Goal: Transaction & Acquisition: Purchase product/service

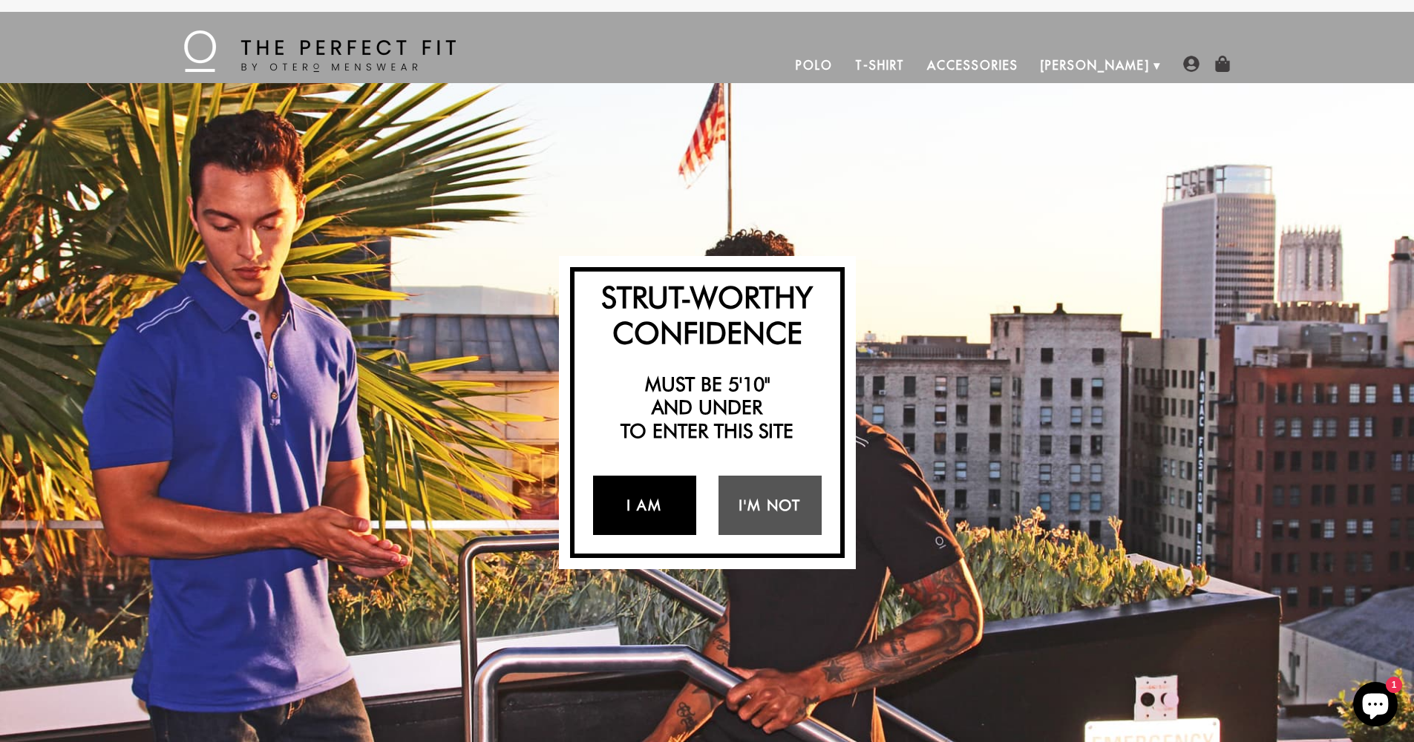
click at [657, 505] on link "I Am" at bounding box center [644, 505] width 103 height 59
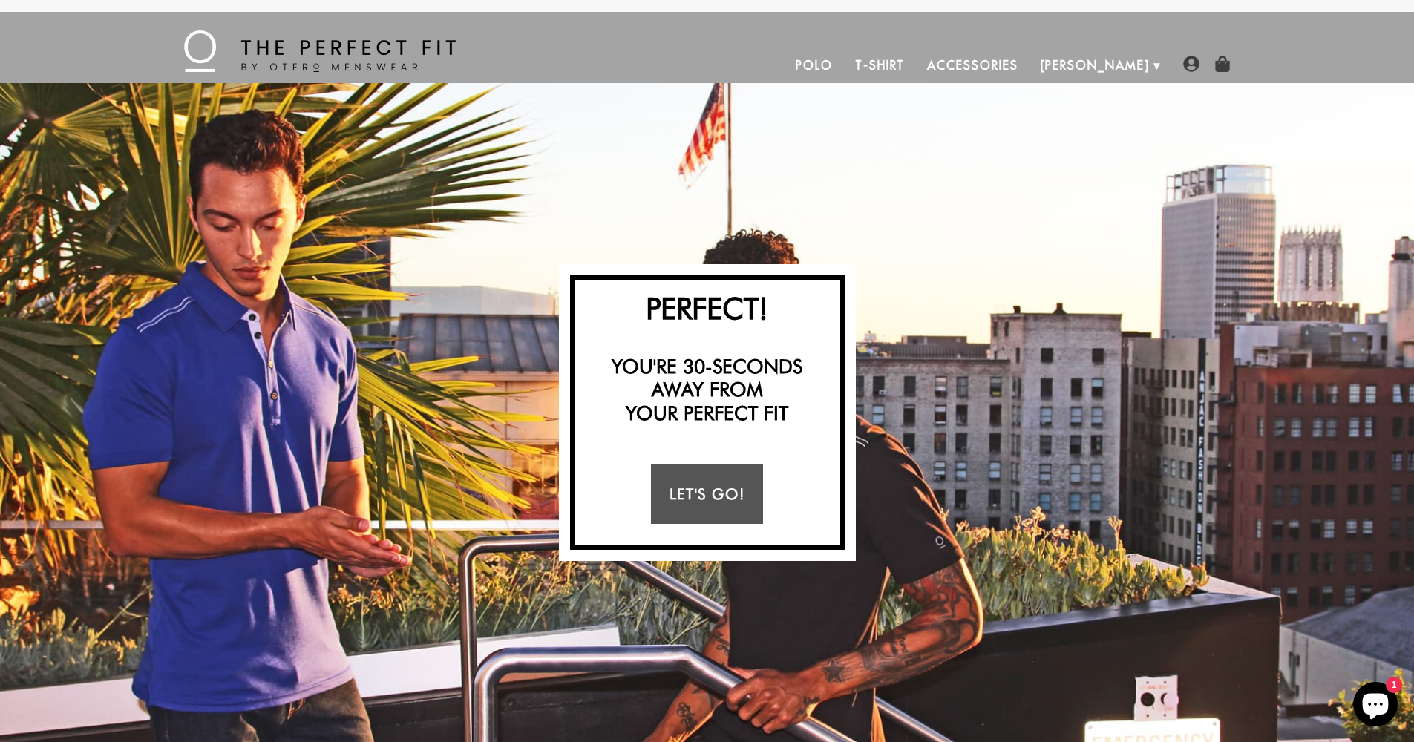
drag, startPoint x: 729, startPoint y: 490, endPoint x: 737, endPoint y: 482, distance: 11.0
click at [729, 490] on link "Let's Go!" at bounding box center [707, 494] width 112 height 59
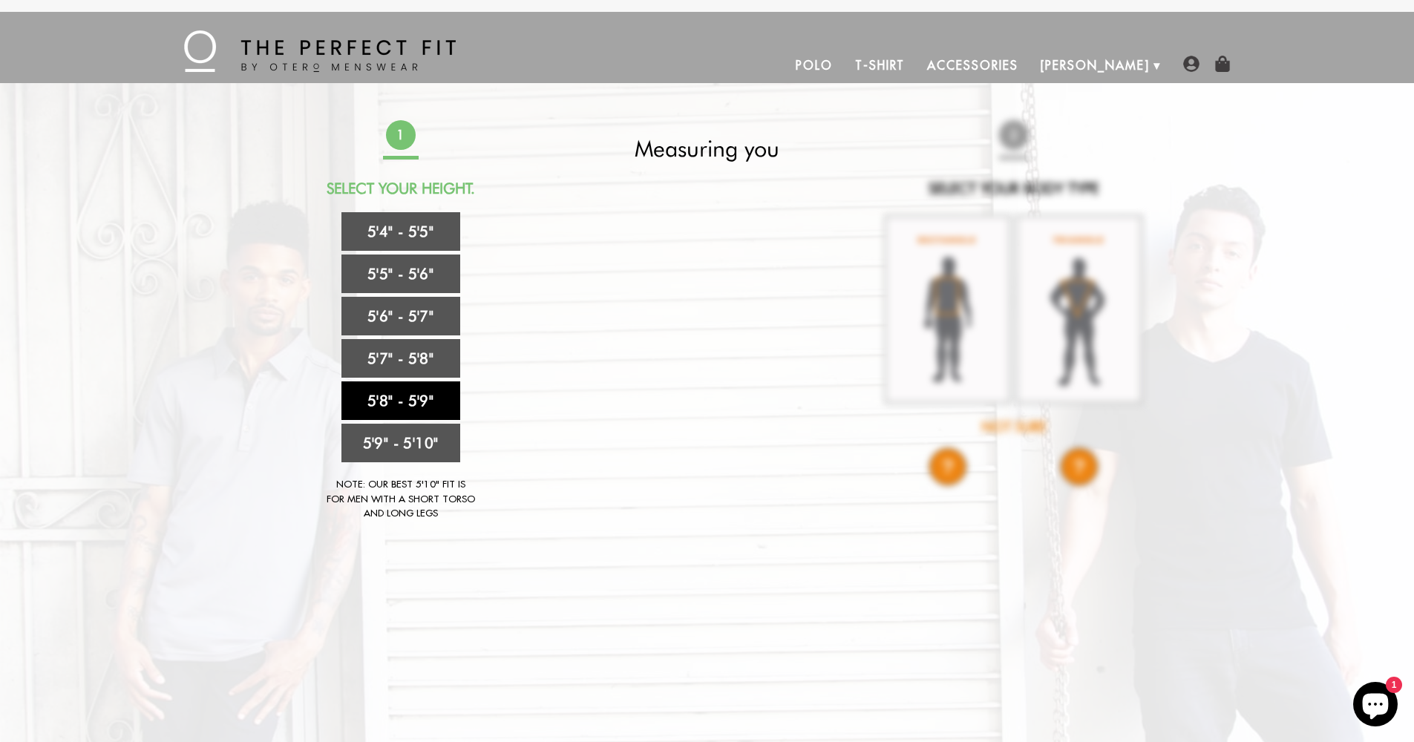
click at [387, 404] on link "5'8" - 5'9"" at bounding box center [400, 400] width 119 height 39
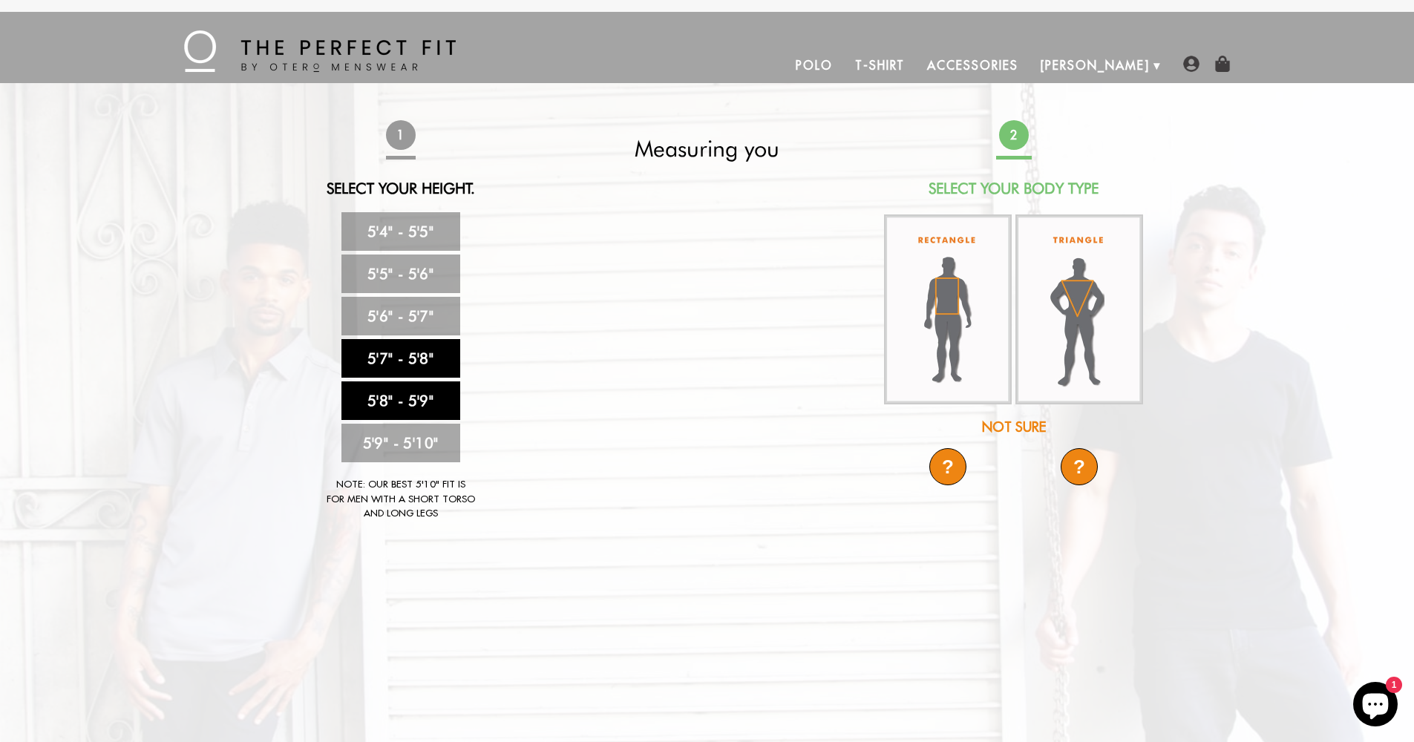
drag, startPoint x: 396, startPoint y: 365, endPoint x: 406, endPoint y: 373, distance: 12.8
click at [396, 365] on link "5'7" - 5'8"" at bounding box center [400, 358] width 119 height 39
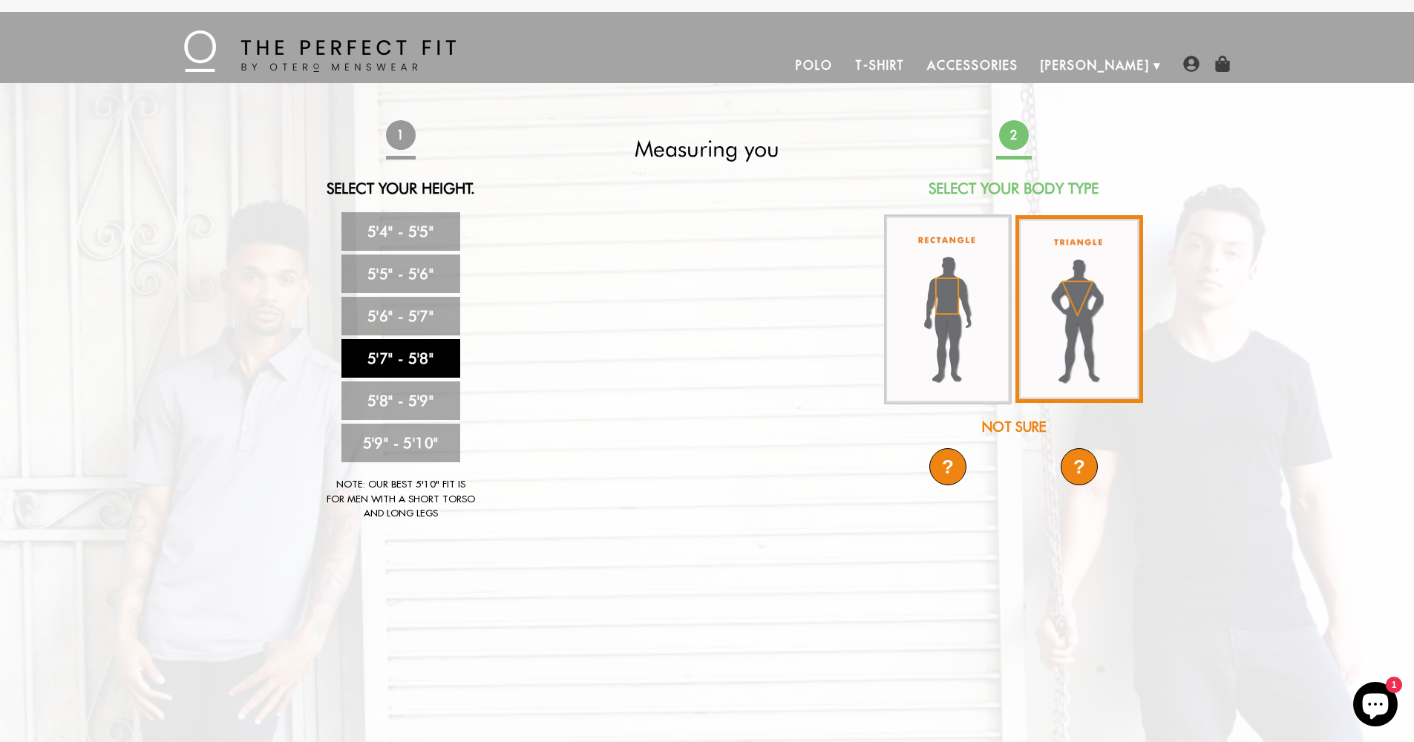
click at [1053, 387] on img at bounding box center [1079, 309] width 128 height 188
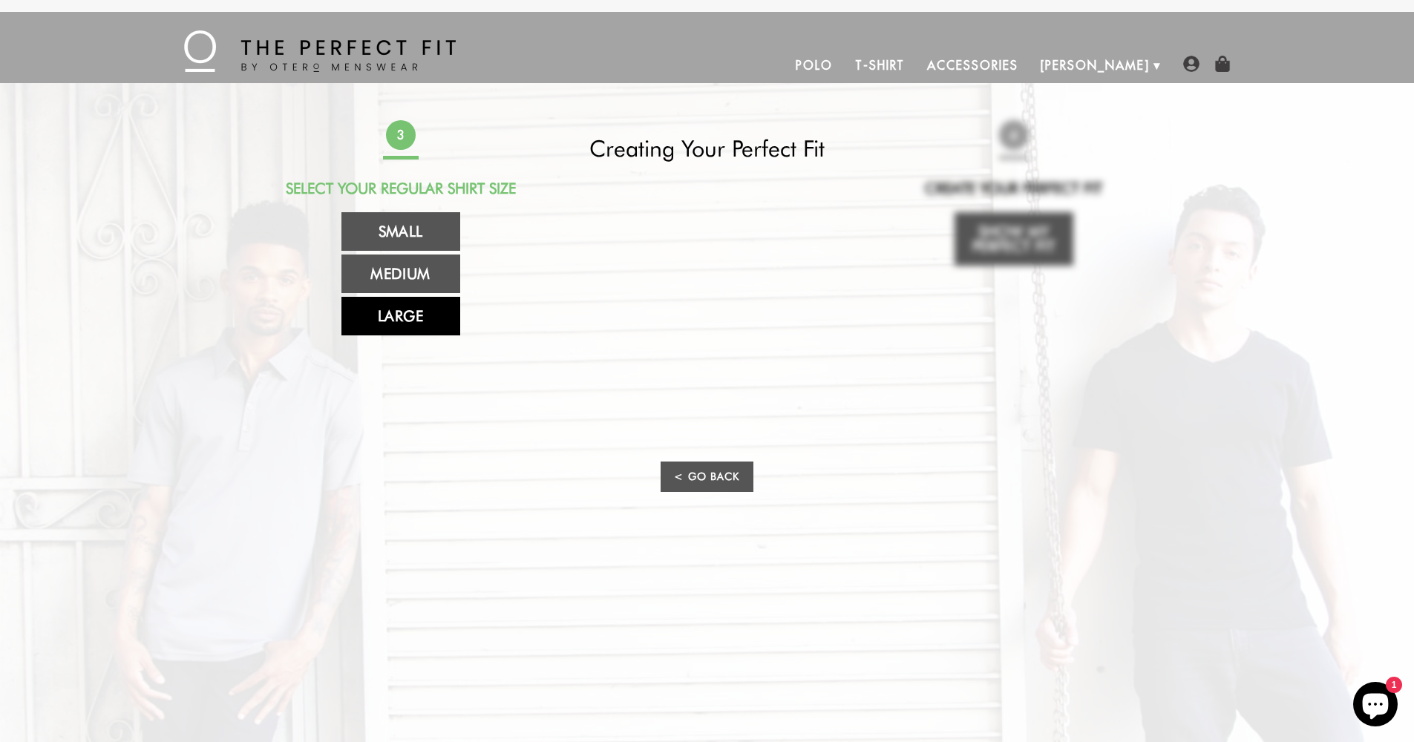
click at [424, 315] on link "Large" at bounding box center [400, 316] width 119 height 39
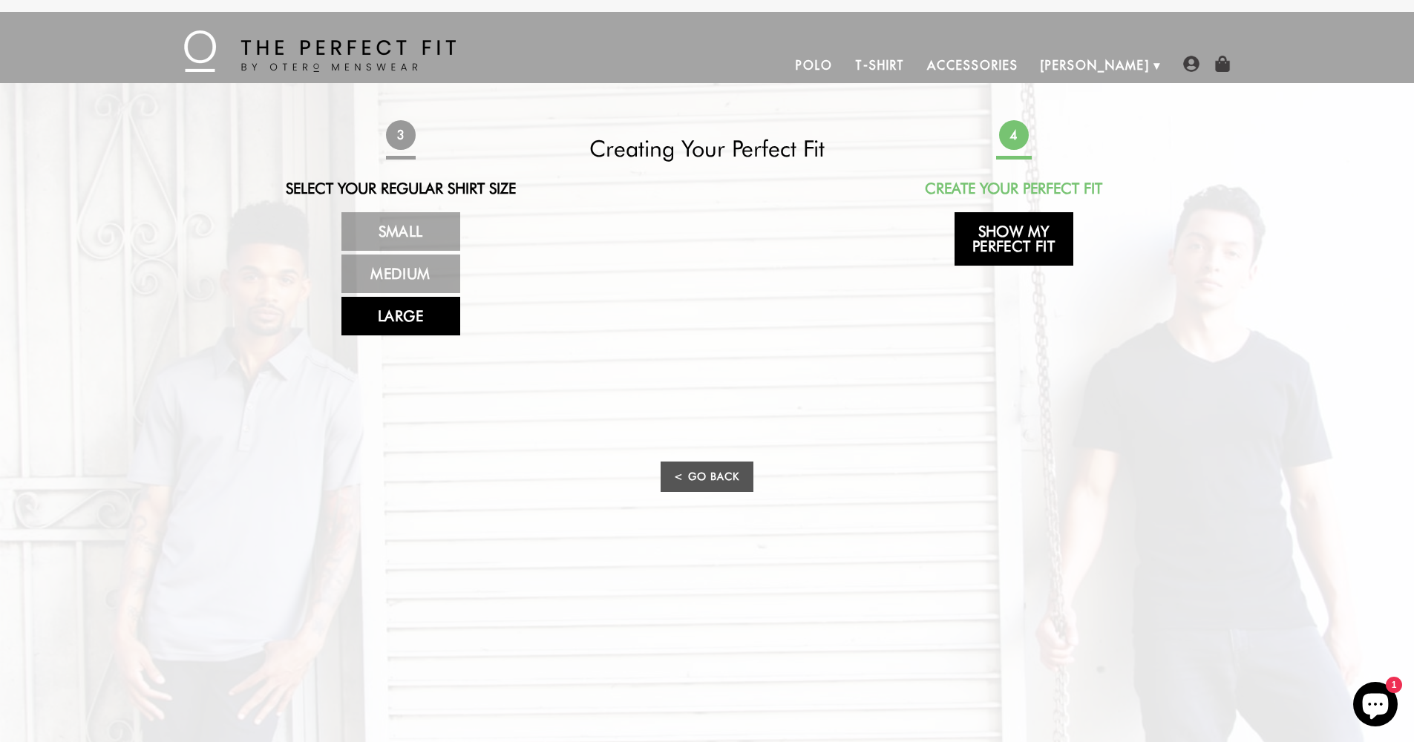
click at [1014, 246] on link "Show My Perfect Fit" at bounding box center [1013, 238] width 119 height 53
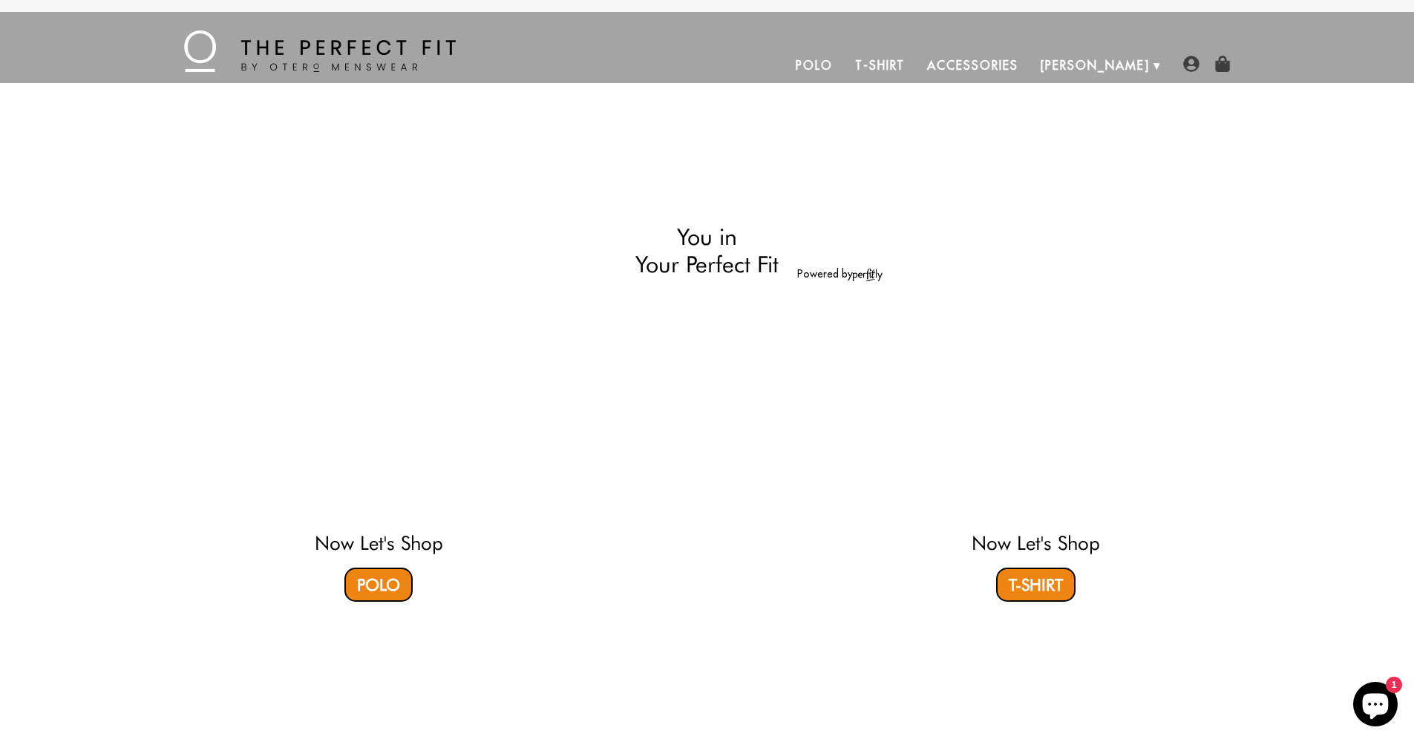
select select "57-58"
select select "triangle"
select select "L"
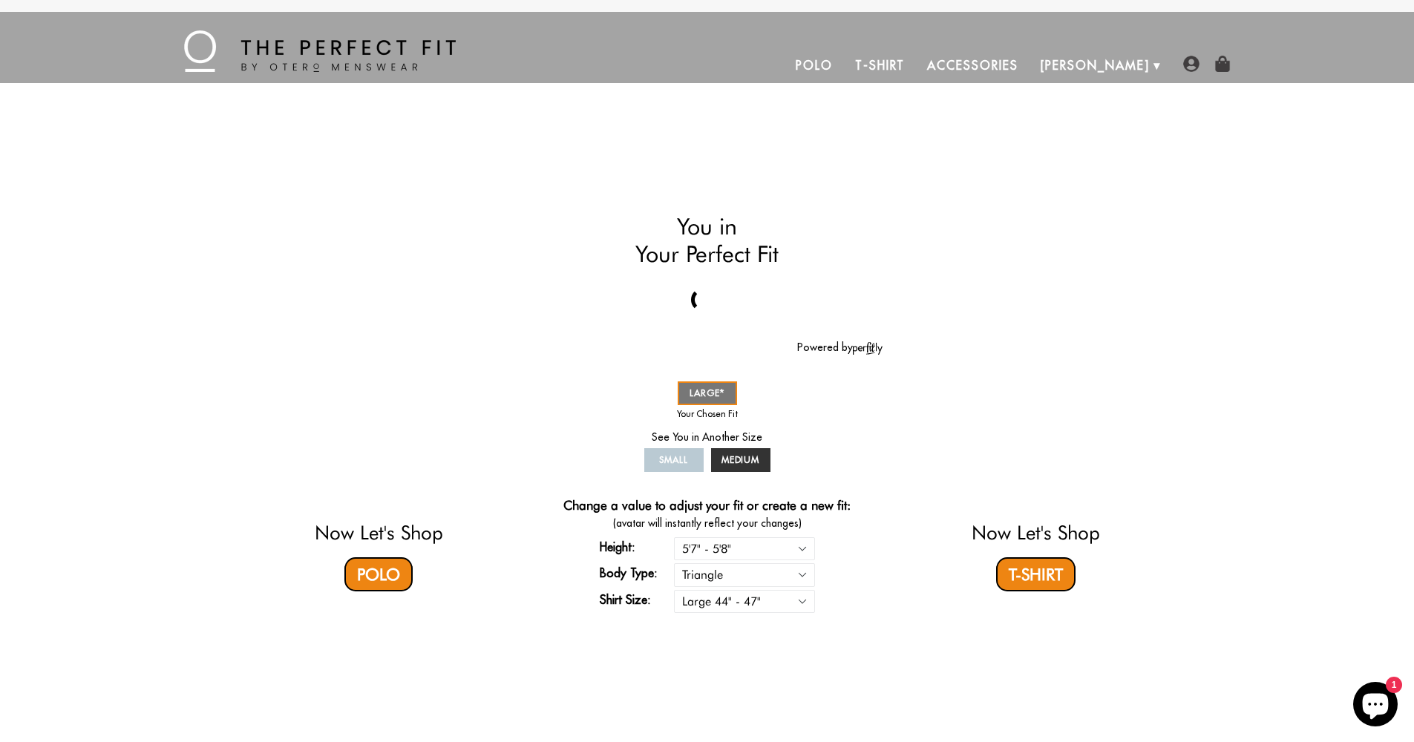
click at [844, 66] on link "Polo" at bounding box center [813, 65] width 59 height 36
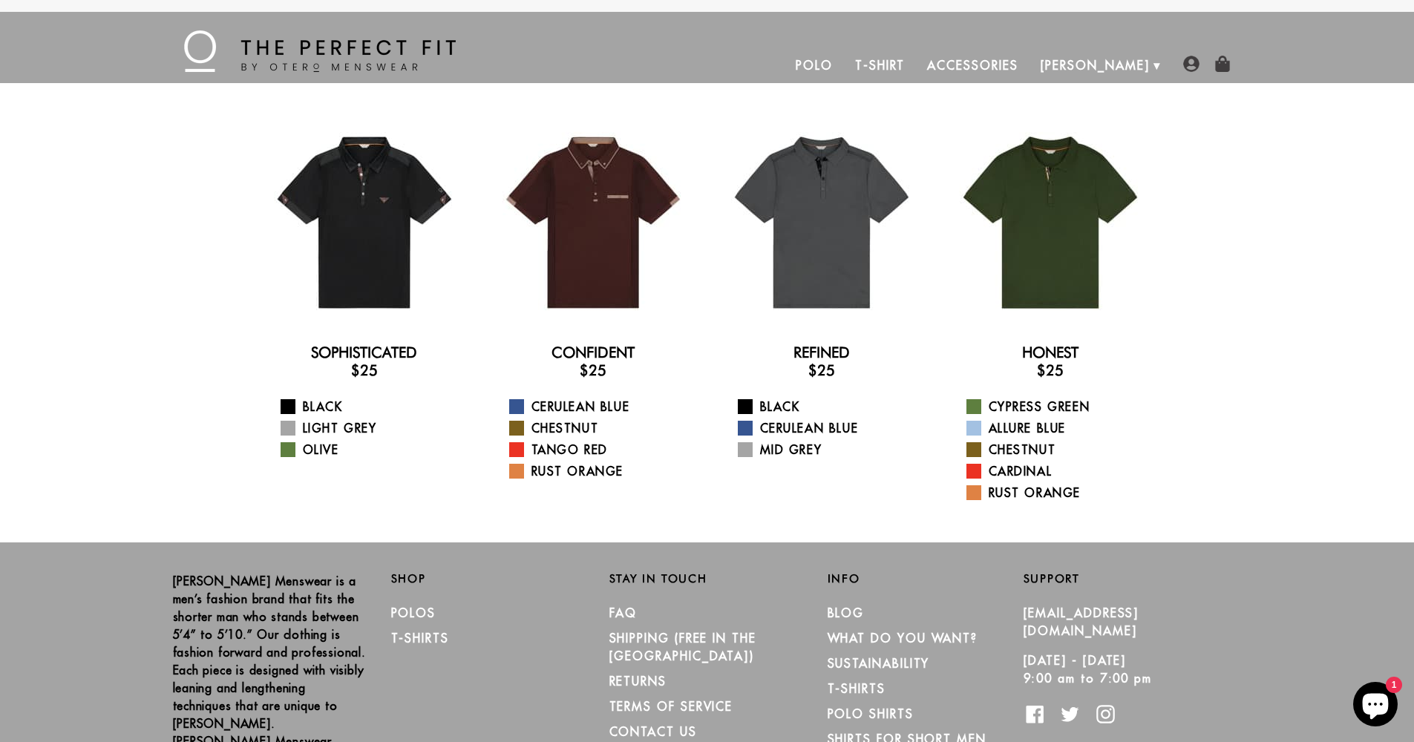
click at [916, 62] on link "T-Shirt" at bounding box center [880, 65] width 72 height 36
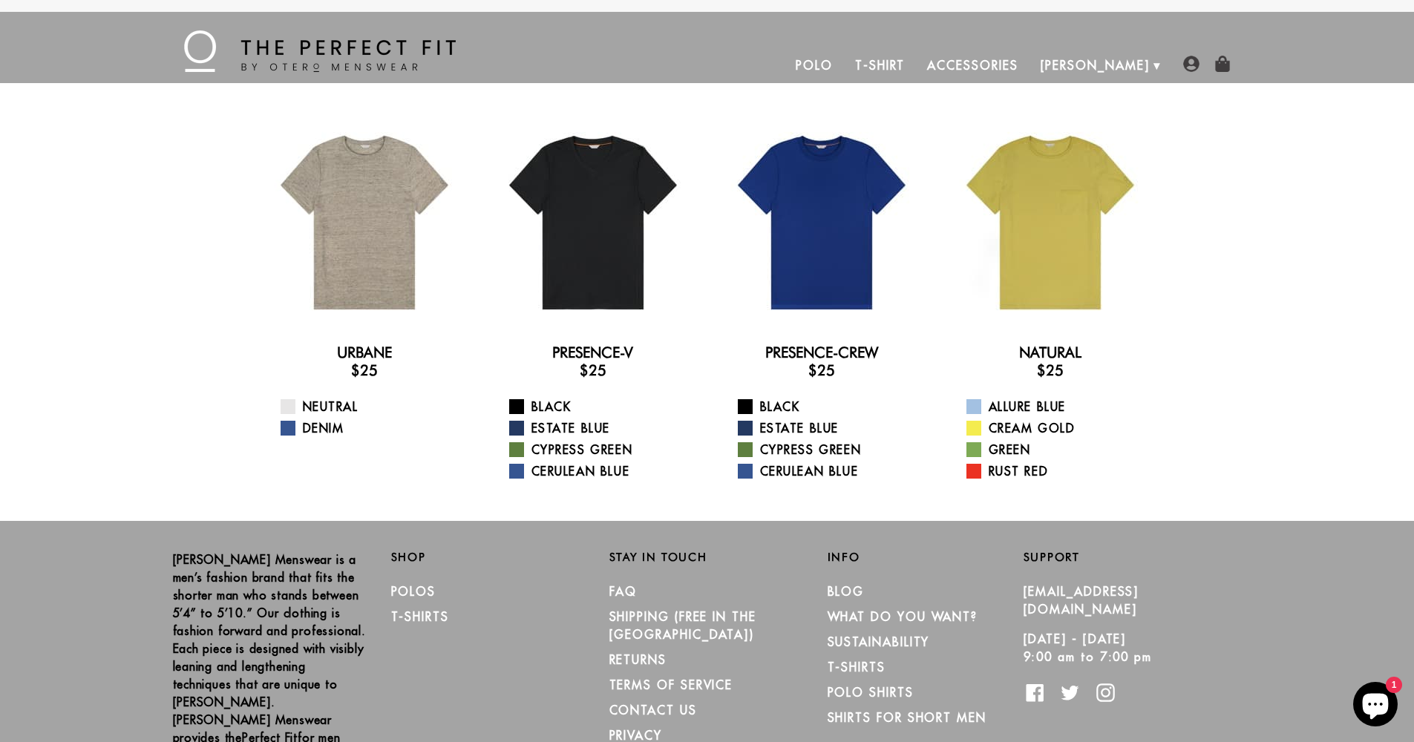
click at [1027, 61] on link "Accessories" at bounding box center [972, 65] width 113 height 36
